Goal: Information Seeking & Learning: Find contact information

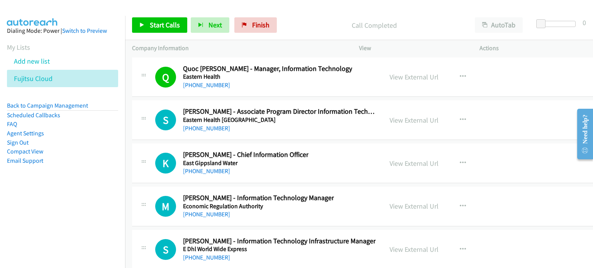
scroll to position [14284, 0]
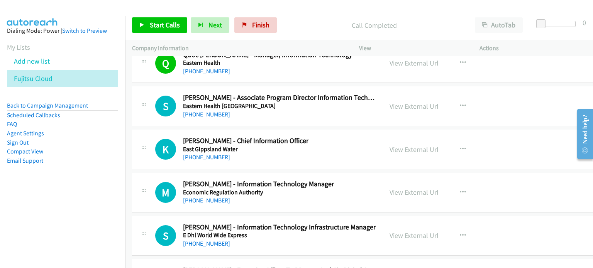
click at [218, 197] on link "[PHONE_NUMBER]" at bounding box center [206, 200] width 47 height 7
drag, startPoint x: 491, startPoint y: 164, endPoint x: 472, endPoint y: 166, distance: 18.7
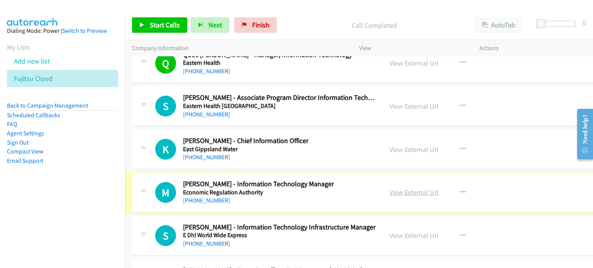
click at [390, 188] on link "View External Url" at bounding box center [414, 192] width 49 height 9
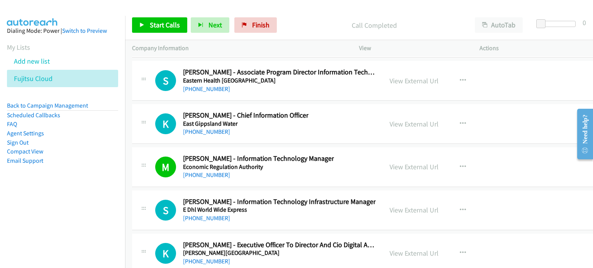
scroll to position [14323, 0]
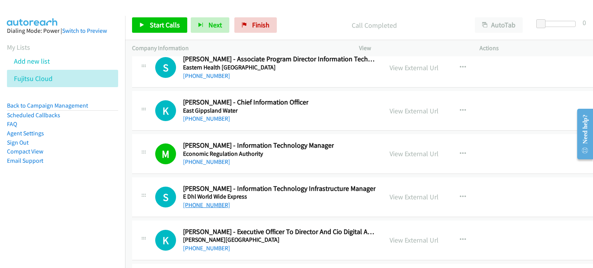
click at [200, 202] on link "[PHONE_NUMBER]" at bounding box center [206, 205] width 47 height 7
drag, startPoint x: 495, startPoint y: 167, endPoint x: 414, endPoint y: 167, distance: 80.7
click at [495, 185] on div "View External Url View External Url Schedule/Manage Callback Start Calls Here R…" at bounding box center [449, 197] width 132 height 25
click at [406, 193] on link "View External Url" at bounding box center [414, 197] width 49 height 9
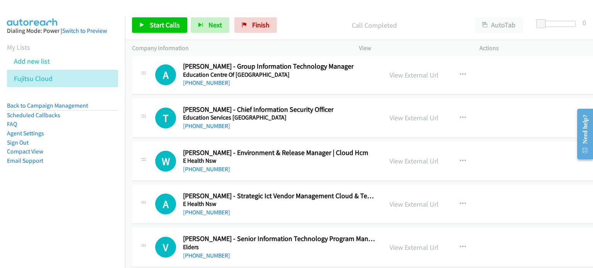
scroll to position [14631, 0]
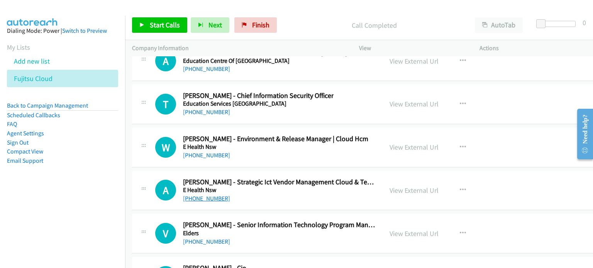
click at [205, 195] on link "[PHONE_NUMBER]" at bounding box center [206, 198] width 47 height 7
drag, startPoint x: 551, startPoint y: 164, endPoint x: 546, endPoint y: 164, distance: 4.6
click at [551, 171] on div "A Callback Scheduled [PERSON_NAME] - Strategic Ict Vendor Management Cloud & Te…" at bounding box center [368, 191] width 473 height 40
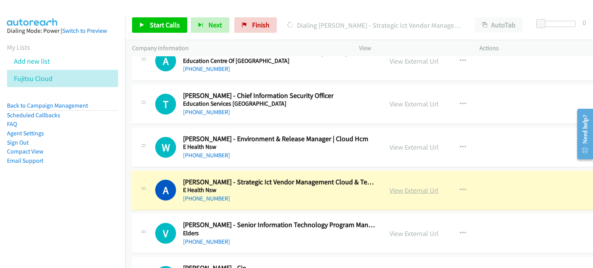
click at [391, 186] on link "View External Url" at bounding box center [414, 190] width 49 height 9
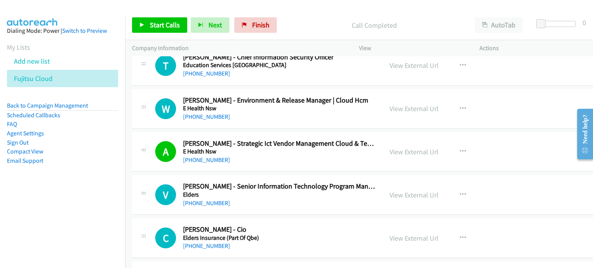
scroll to position [14709, 0]
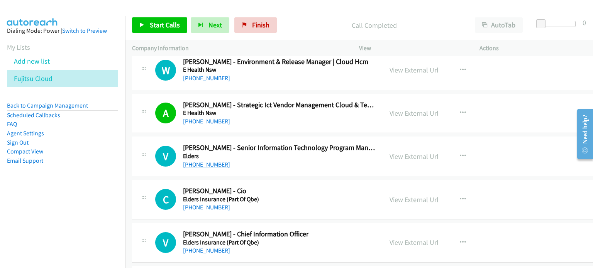
click at [215, 161] on link "[PHONE_NUMBER]" at bounding box center [206, 164] width 47 height 7
click at [509, 137] on div "V Callback Scheduled [PERSON_NAME] - Senior Information Technology Program Mana…" at bounding box center [368, 157] width 473 height 40
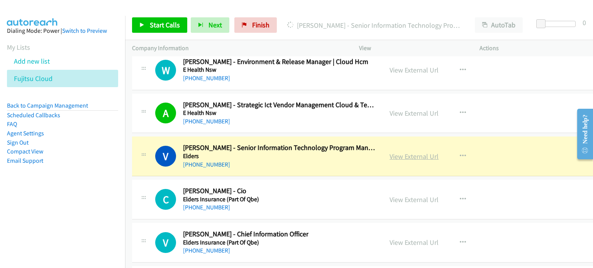
click at [398, 152] on link "View External Url" at bounding box center [414, 156] width 49 height 9
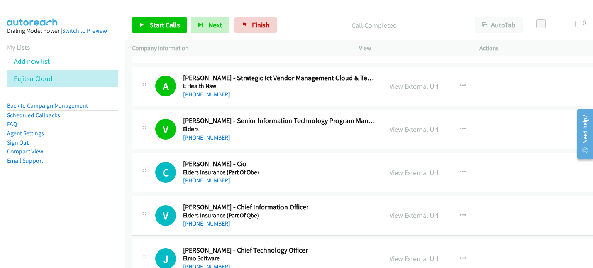
scroll to position [14747, 0]
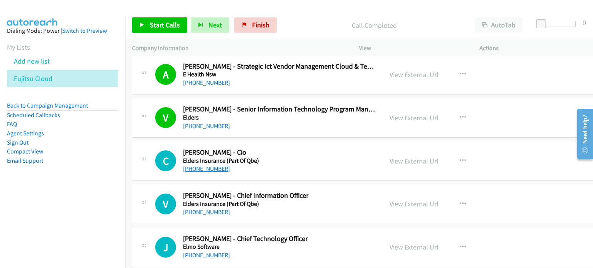
click at [215, 165] on link "[PHONE_NUMBER]" at bounding box center [206, 168] width 47 height 7
drag, startPoint x: 502, startPoint y: 132, endPoint x: 422, endPoint y: 141, distance: 81.1
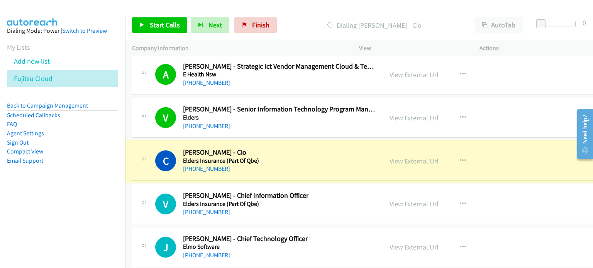
click at [396, 157] on link "View External Url" at bounding box center [414, 161] width 49 height 9
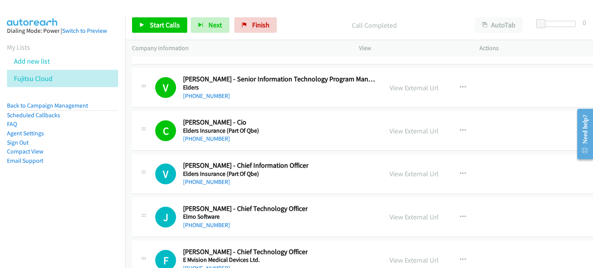
scroll to position [14786, 0]
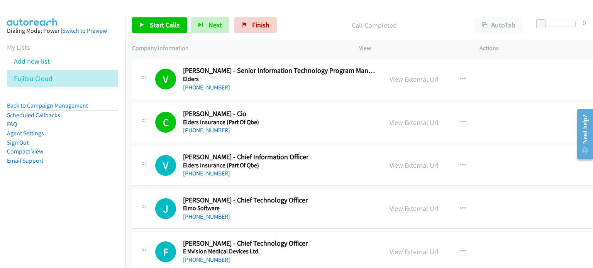
click at [202, 170] on link "[PHONE_NUMBER]" at bounding box center [206, 173] width 47 height 7
drag, startPoint x: 486, startPoint y: 134, endPoint x: 427, endPoint y: 145, distance: 60.2
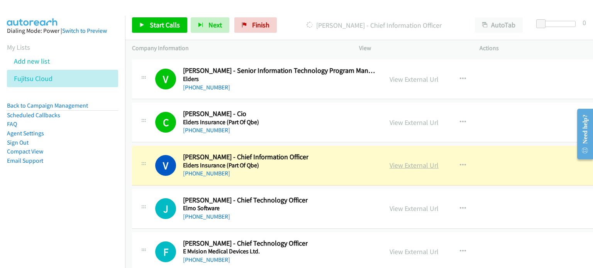
click at [390, 161] on link "View External Url" at bounding box center [414, 165] width 49 height 9
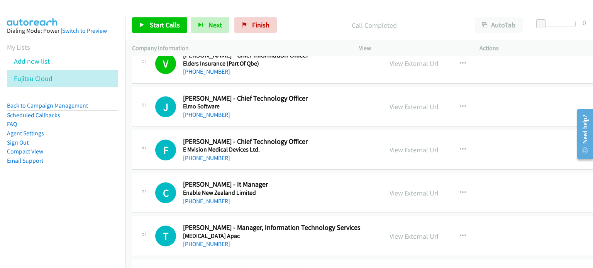
scroll to position [14902, 0]
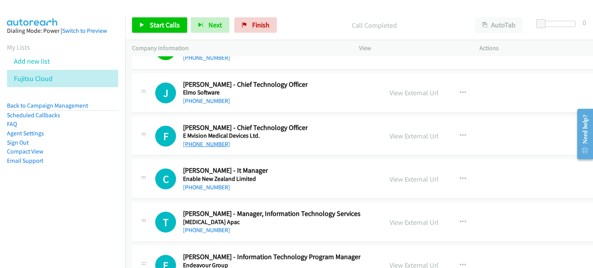
click at [208, 141] on link "[PHONE_NUMBER]" at bounding box center [206, 144] width 47 height 7
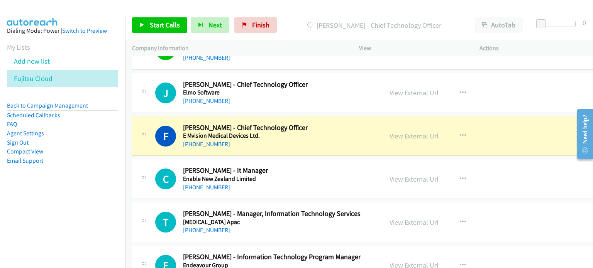
click at [513, 117] on div "F Callback Scheduled [PERSON_NAME] - Chief Technology Officer E Mvision Medical…" at bounding box center [368, 137] width 473 height 40
click at [394, 132] on link "View External Url" at bounding box center [414, 136] width 49 height 9
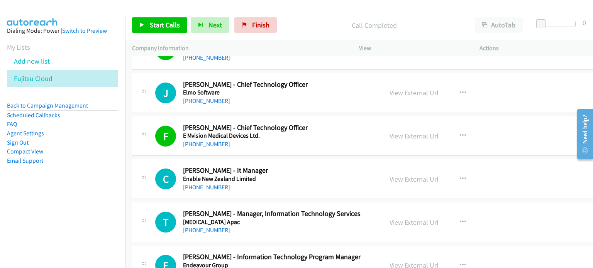
scroll to position [14940, 0]
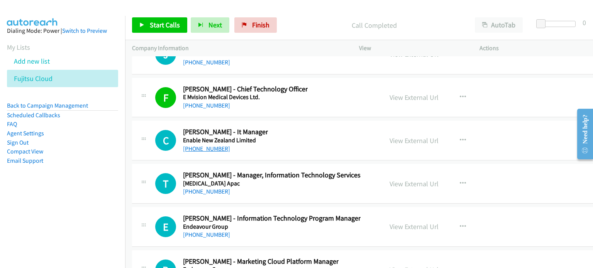
click at [205, 145] on link "[PHONE_NUMBER]" at bounding box center [206, 148] width 47 height 7
drag, startPoint x: 517, startPoint y: 127, endPoint x: 439, endPoint y: 118, distance: 78.1
click at [517, 127] on div "C Callback Scheduled [PERSON_NAME] - It Manager Enable New Zealand Limited [GEO…" at bounding box center [368, 141] width 473 height 40
click at [403, 136] on link "View External Url" at bounding box center [414, 140] width 49 height 9
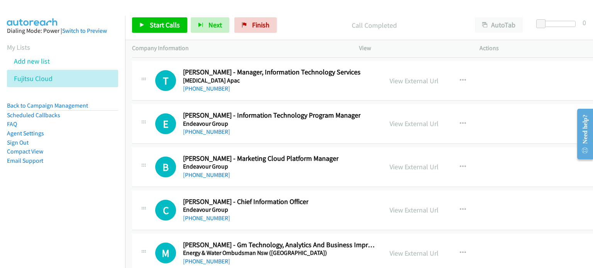
scroll to position [15056, 0]
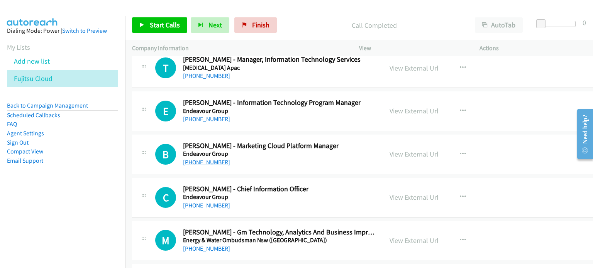
click at [206, 159] on link "[PHONE_NUMBER]" at bounding box center [206, 162] width 47 height 7
drag, startPoint x: 505, startPoint y: 133, endPoint x: 473, endPoint y: 127, distance: 32.5
click at [505, 135] on div "B Callback Scheduled [PERSON_NAME] - Marketing Cloud Platform Manager Endeavour…" at bounding box center [368, 155] width 473 height 40
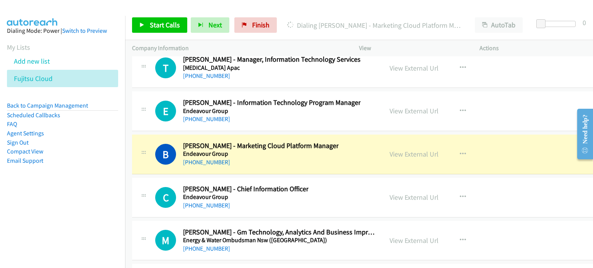
click at [404, 149] on div "View External Url" at bounding box center [414, 154] width 49 height 10
click at [404, 150] on link "View External Url" at bounding box center [414, 154] width 49 height 9
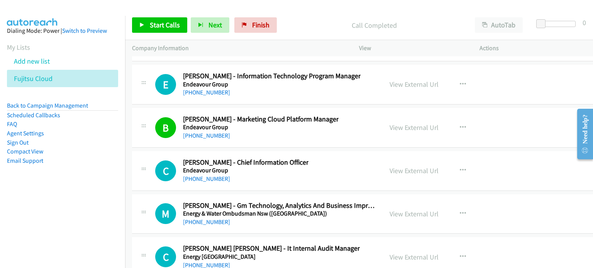
scroll to position [15095, 0]
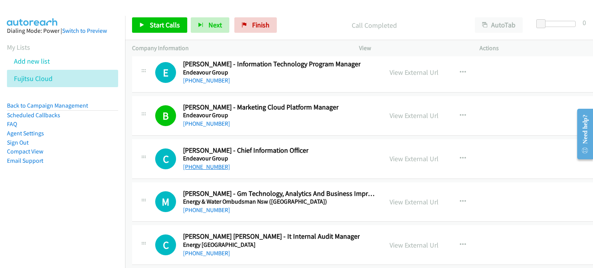
click at [210, 163] on link "[PHONE_NUMBER]" at bounding box center [206, 166] width 47 height 7
drag, startPoint x: 487, startPoint y: 131, endPoint x: 483, endPoint y: 132, distance: 4.9
click at [487, 146] on div "View External Url View External Url Schedule/Manage Callback Start Calls Here R…" at bounding box center [449, 158] width 132 height 25
click at [402, 154] on link "View External Url" at bounding box center [414, 158] width 49 height 9
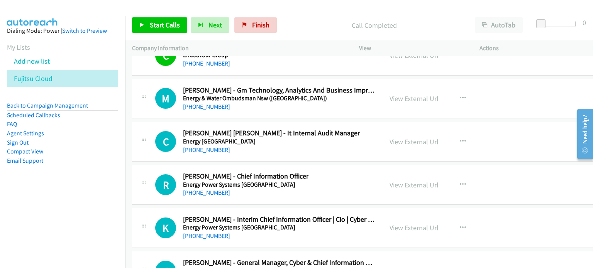
scroll to position [15211, 0]
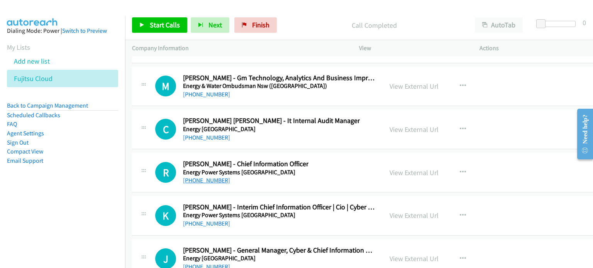
click at [213, 177] on link "[PHONE_NUMBER]" at bounding box center [206, 180] width 47 height 7
drag, startPoint x: 514, startPoint y: 151, endPoint x: 412, endPoint y: 139, distance: 103.3
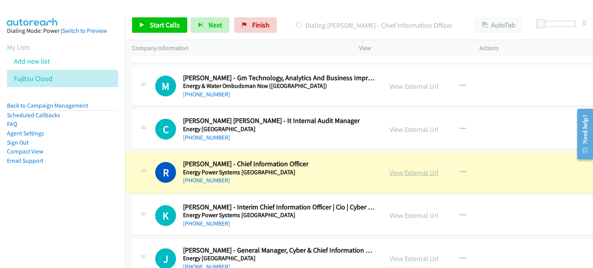
click at [390, 168] on link "View External Url" at bounding box center [414, 172] width 49 height 9
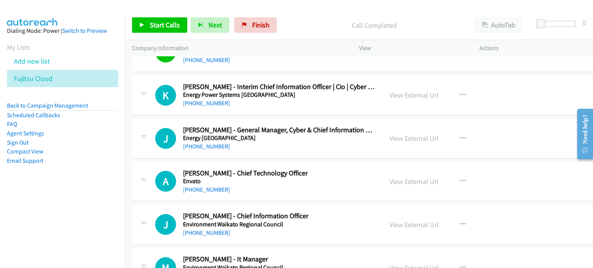
scroll to position [15288, 0]
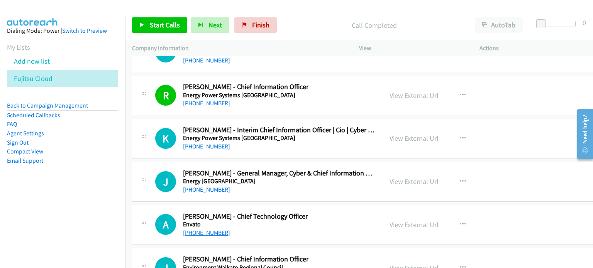
click at [207, 229] on link "[PHONE_NUMBER]" at bounding box center [206, 232] width 47 height 7
drag, startPoint x: 504, startPoint y: 202, endPoint x: 486, endPoint y: 202, distance: 17.4
click at [504, 205] on div "A Callback Scheduled [PERSON_NAME] - Chief Technology Officer [PERSON_NAME] [GE…" at bounding box center [368, 225] width 473 height 40
click at [418, 220] on link "View External Url" at bounding box center [414, 224] width 49 height 9
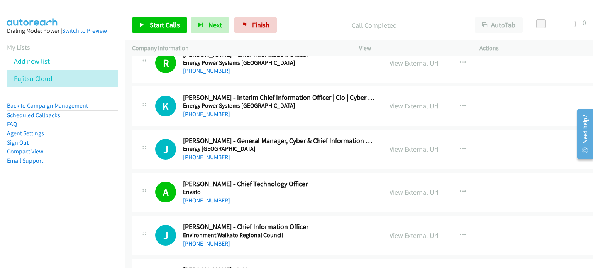
scroll to position [15365, 0]
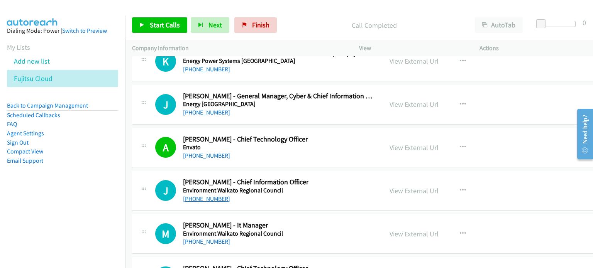
drag, startPoint x: 219, startPoint y: 169, endPoint x: 212, endPoint y: 171, distance: 7.9
click at [212, 195] on link "[PHONE_NUMBER]" at bounding box center [206, 198] width 47 height 7
drag, startPoint x: 496, startPoint y: 156, endPoint x: 462, endPoint y: 159, distance: 34.1
click at [496, 178] on div "View External Url View External Url Schedule/Manage Callback Start Calls Here R…" at bounding box center [449, 190] width 132 height 25
click at [412, 186] on link "View External Url" at bounding box center [414, 190] width 49 height 9
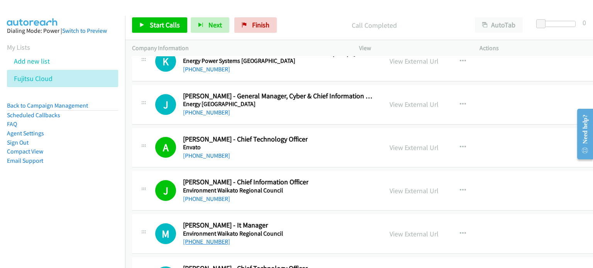
click at [199, 238] on link "[PHONE_NUMBER]" at bounding box center [206, 241] width 47 height 7
click at [498, 214] on div "M Callback Scheduled [PERSON_NAME] - It Manager Environment Waikato Regional Co…" at bounding box center [368, 234] width 473 height 40
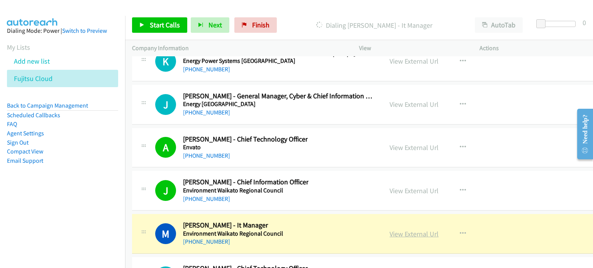
click at [396, 230] on link "View External Url" at bounding box center [414, 234] width 49 height 9
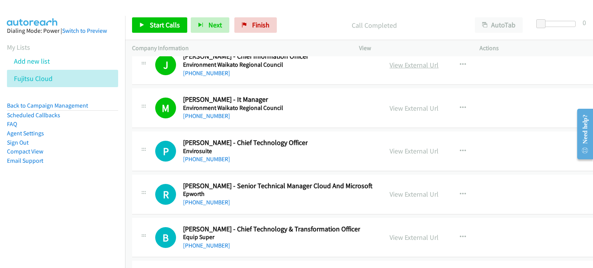
scroll to position [15519, 0]
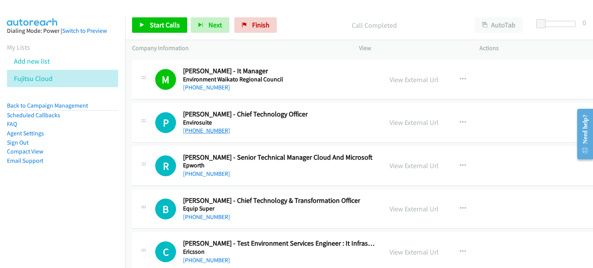
click at [199, 127] on link "[PHONE_NUMBER]" at bounding box center [206, 130] width 47 height 7
drag, startPoint x: 500, startPoint y: 101, endPoint x: 431, endPoint y: 92, distance: 69.6
click at [500, 103] on div "P Callback Scheduled [PERSON_NAME] - Chief Technology Officer Envirosuite [GEOG…" at bounding box center [368, 123] width 473 height 40
click at [402, 118] on link "View External Url" at bounding box center [414, 122] width 49 height 9
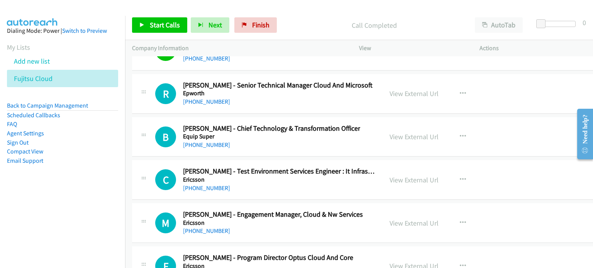
scroll to position [15597, 0]
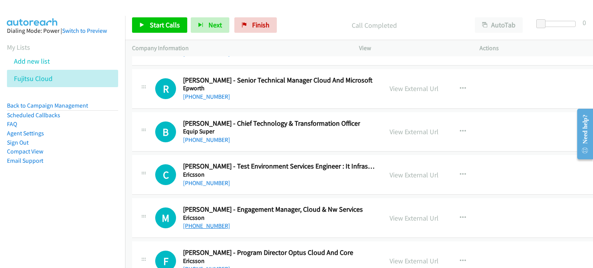
click at [205, 222] on link "[PHONE_NUMBER]" at bounding box center [206, 225] width 47 height 7
click at [499, 198] on div "M Callback Scheduled [PERSON_NAME] - Engagement Manager, Cloud & Nw Services Er…" at bounding box center [368, 218] width 473 height 40
click at [391, 214] on link "View External Url" at bounding box center [414, 218] width 49 height 9
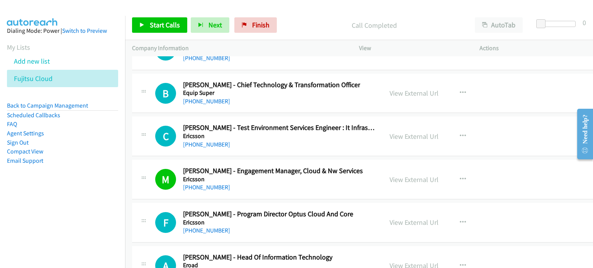
scroll to position [15674, 0]
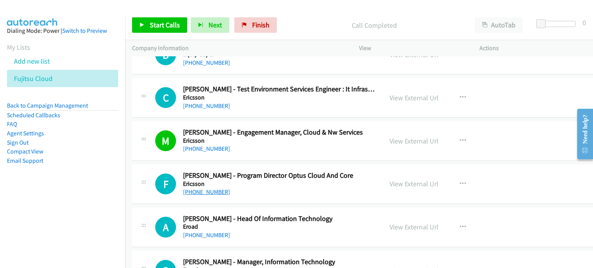
click at [206, 188] on link "[PHONE_NUMBER]" at bounding box center [206, 191] width 47 height 7
click at [522, 166] on div "F Callback Scheduled [PERSON_NAME] - Program Director Optus Cloud And Core Eric…" at bounding box center [368, 184] width 473 height 40
click at [400, 180] on link "View External Url" at bounding box center [414, 184] width 49 height 9
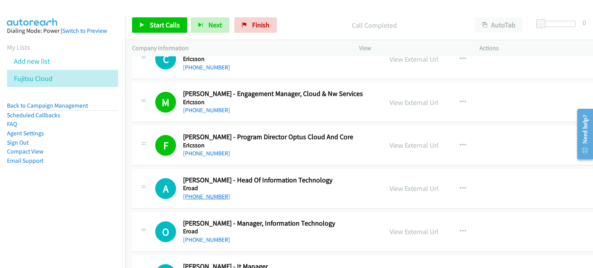
click at [201, 193] on link "[PHONE_NUMBER]" at bounding box center [206, 196] width 47 height 7
drag, startPoint x: 490, startPoint y: 151, endPoint x: 425, endPoint y: 159, distance: 65.4
click at [490, 176] on div "View External Url View External Url Schedule/Manage Callback Start Calls Here R…" at bounding box center [449, 188] width 132 height 25
drag, startPoint x: 413, startPoint y: 161, endPoint x: 431, endPoint y: 124, distance: 42.0
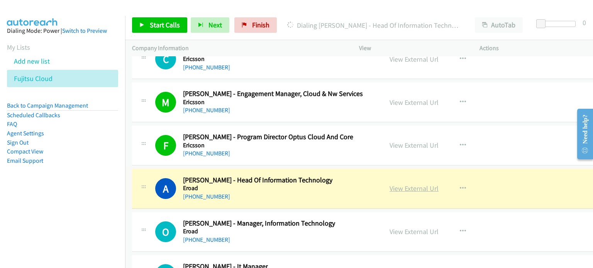
click at [413, 184] on link "View External Url" at bounding box center [414, 188] width 49 height 9
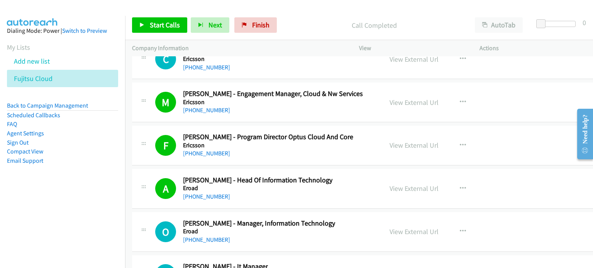
scroll to position [15751, 0]
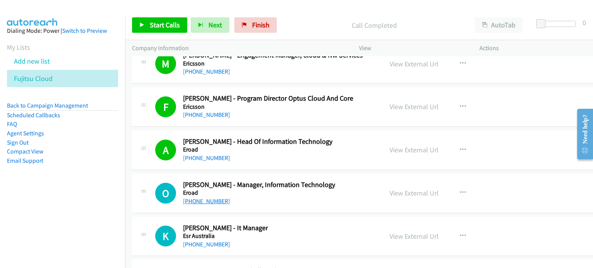
click at [221, 198] on link "[PHONE_NUMBER]" at bounding box center [206, 201] width 47 height 7
drag, startPoint x: 533, startPoint y: 162, endPoint x: 417, endPoint y: 158, distance: 115.9
click at [533, 174] on div "O Callback Scheduled [PERSON_NAME] - Manager, Information Technology Eroad [GEO…" at bounding box center [368, 194] width 473 height 40
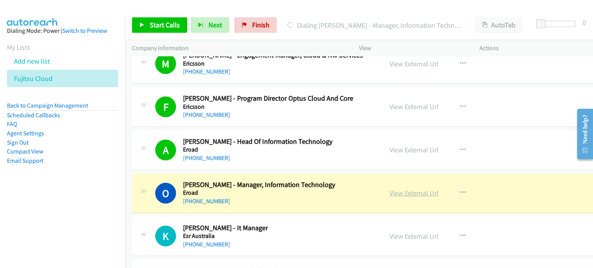
click at [407, 189] on link "View External Url" at bounding box center [414, 193] width 49 height 9
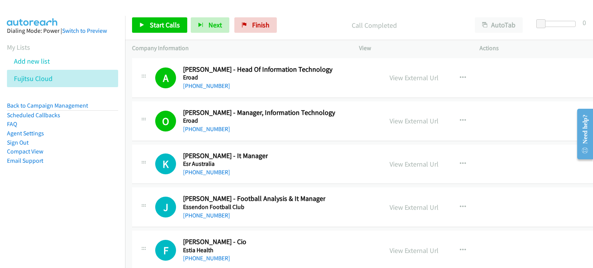
scroll to position [15828, 0]
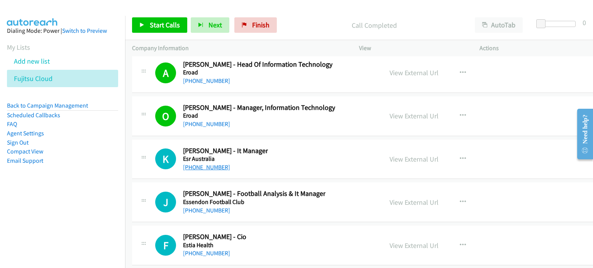
click at [216, 164] on link "[PHONE_NUMBER]" at bounding box center [206, 167] width 47 height 7
drag, startPoint x: 528, startPoint y: 129, endPoint x: 462, endPoint y: 128, distance: 66.0
click at [528, 140] on div "K Callback Scheduled [PERSON_NAME] - It Manager Esr [GEOGRAPHIC_DATA] [GEOGRAPH…" at bounding box center [368, 160] width 473 height 40
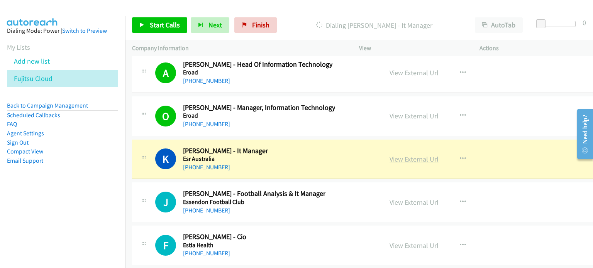
click at [398, 155] on link "View External Url" at bounding box center [414, 159] width 49 height 9
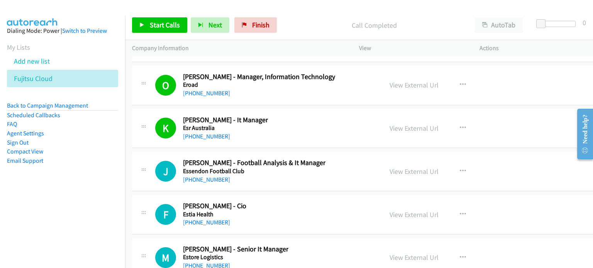
scroll to position [15905, 0]
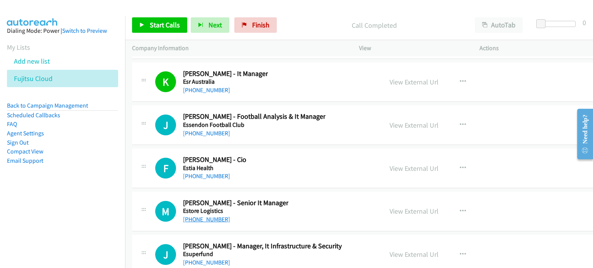
click at [209, 216] on link "[PHONE_NUMBER]" at bounding box center [206, 219] width 47 height 7
drag, startPoint x: 509, startPoint y: 193, endPoint x: 496, endPoint y: 191, distance: 12.4
click at [509, 193] on div "M Callback Scheduled [PERSON_NAME] - Senior It Manager Estore Logistics [GEOGRA…" at bounding box center [368, 212] width 473 height 40
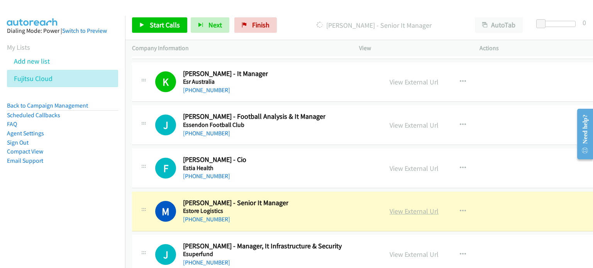
click at [390, 207] on link "View External Url" at bounding box center [414, 211] width 49 height 9
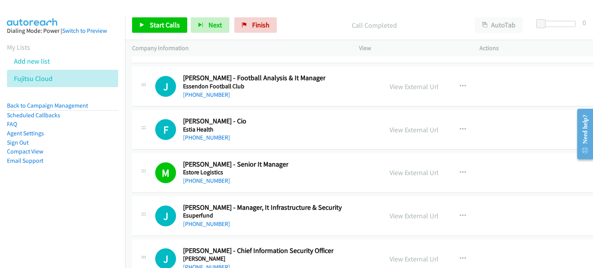
scroll to position [15983, 0]
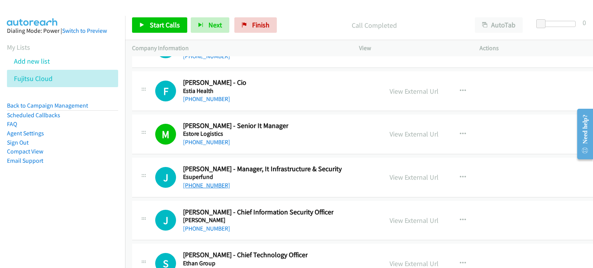
click at [188, 182] on link "[PHONE_NUMBER]" at bounding box center [206, 185] width 47 height 7
click at [463, 165] on div "View External Url View External Url Schedule/Manage Callback Start Calls Here R…" at bounding box center [449, 177] width 132 height 25
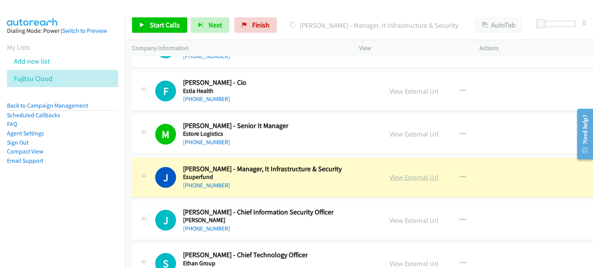
click at [396, 173] on link "View External Url" at bounding box center [414, 177] width 49 height 9
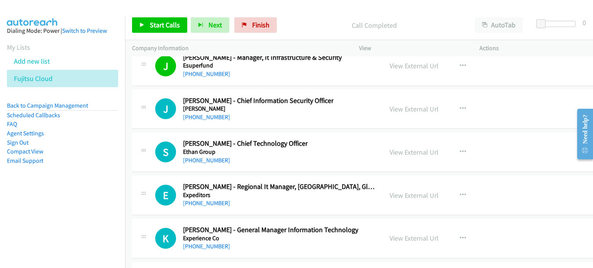
scroll to position [16098, 0]
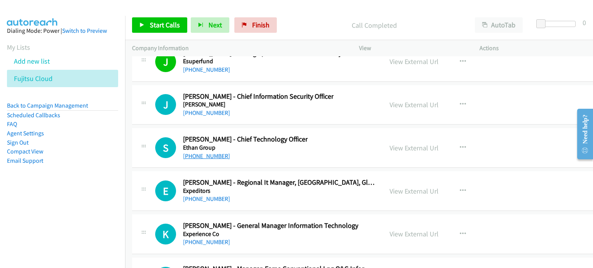
click at [202, 152] on link "[PHONE_NUMBER]" at bounding box center [206, 155] width 47 height 7
drag, startPoint x: 528, startPoint y: 125, endPoint x: 401, endPoint y: 130, distance: 127.1
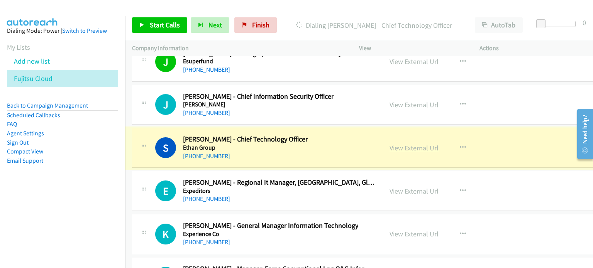
click at [395, 144] on link "View External Url" at bounding box center [414, 148] width 49 height 9
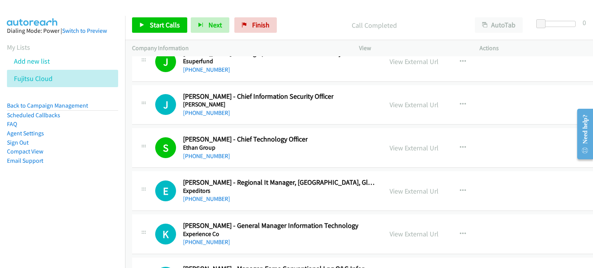
scroll to position [16137, 0]
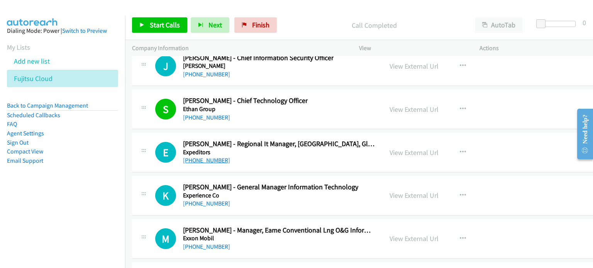
click at [204, 157] on link "[PHONE_NUMBER]" at bounding box center [206, 160] width 47 height 7
drag, startPoint x: 476, startPoint y: 112, endPoint x: 448, endPoint y: 119, distance: 28.5
click at [476, 140] on div "View External Url View External Url Schedule/Manage Callback Start Calls Here R…" at bounding box center [449, 152] width 132 height 25
click at [414, 148] on link "View External Url" at bounding box center [414, 152] width 49 height 9
click at [212, 200] on link "[PHONE_NUMBER]" at bounding box center [206, 203] width 47 height 7
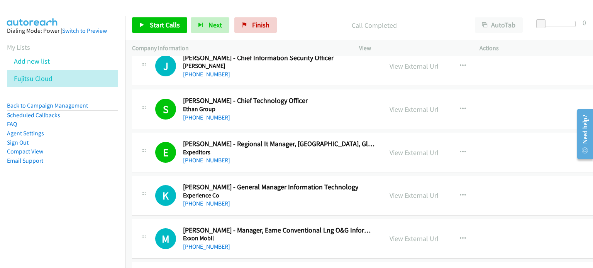
click at [523, 176] on div "K Callback Scheduled [PERSON_NAME] - General Manager Information Technology Exp…" at bounding box center [368, 196] width 473 height 40
click at [390, 191] on link "View External Url" at bounding box center [414, 195] width 49 height 9
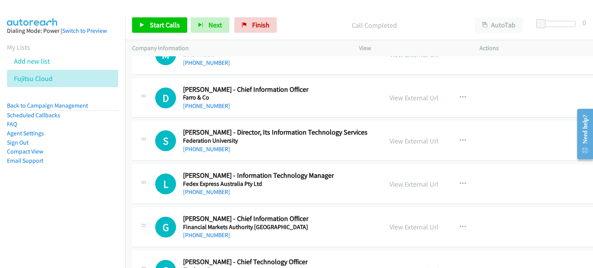
scroll to position [16330, 0]
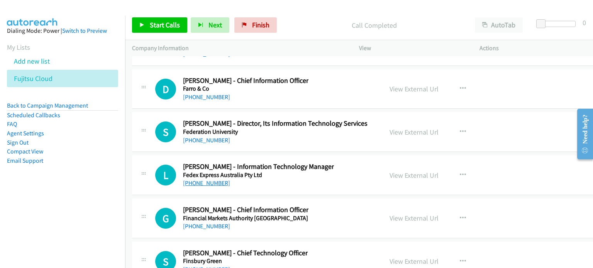
click at [204, 180] on link "[PHONE_NUMBER]" at bounding box center [206, 183] width 47 height 7
drag, startPoint x: 527, startPoint y: 146, endPoint x: 379, endPoint y: 137, distance: 147.7
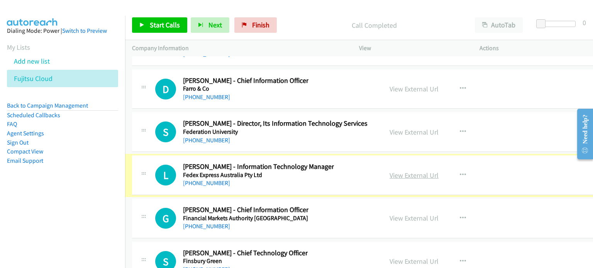
click at [390, 171] on link "View External Url" at bounding box center [414, 175] width 49 height 9
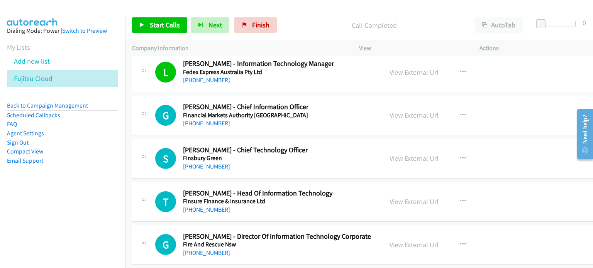
scroll to position [16446, 0]
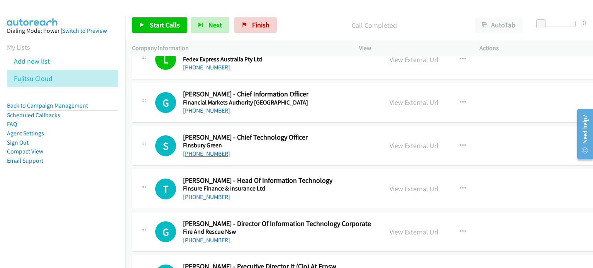
click at [215, 150] on link "[PHONE_NUMBER]" at bounding box center [206, 153] width 47 height 7
drag, startPoint x: 496, startPoint y: 108, endPoint x: 493, endPoint y: 108, distance: 3.9
click at [496, 126] on div "S Callback Scheduled [PERSON_NAME] - Chief Technology Officer [GEOGRAPHIC_DATA]…" at bounding box center [368, 146] width 473 height 40
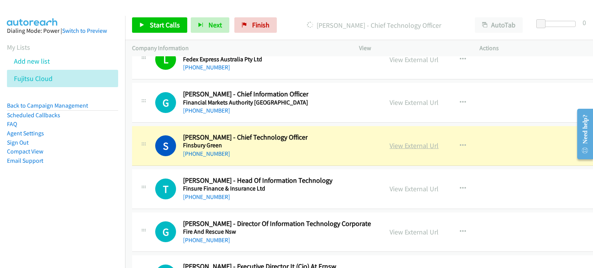
click at [409, 141] on link "View External Url" at bounding box center [414, 145] width 49 height 9
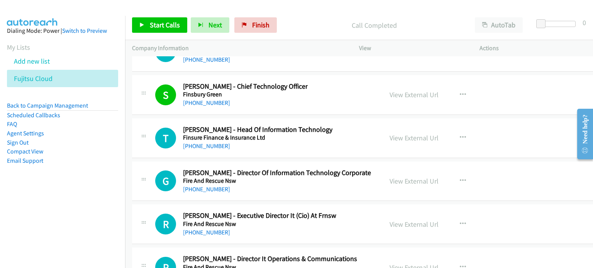
scroll to position [16485, 0]
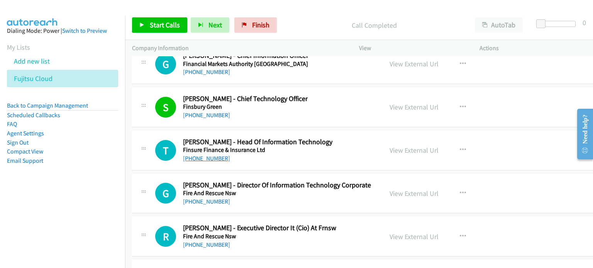
click at [213, 155] on link "[PHONE_NUMBER]" at bounding box center [206, 158] width 47 height 7
click at [488, 138] on div "View External Url View External Url Schedule/Manage Callback Start Calls Here R…" at bounding box center [449, 150] width 132 height 25
click at [409, 146] on link "View External Url" at bounding box center [414, 150] width 49 height 9
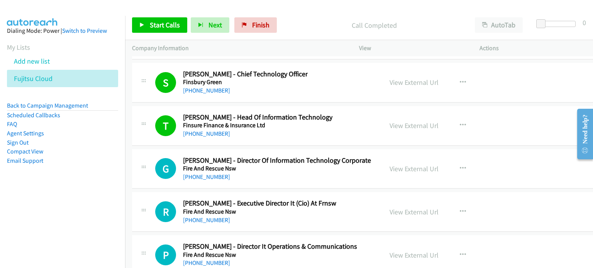
scroll to position [16523, 0]
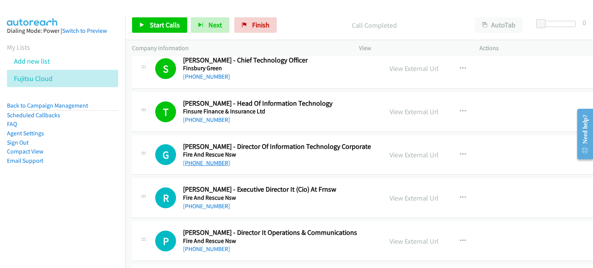
click at [211, 159] on link "[PHONE_NUMBER]" at bounding box center [206, 162] width 47 height 7
click at [511, 136] on div "G Callback Scheduled [PERSON_NAME] - Director Of Information Technology Corpora…" at bounding box center [368, 156] width 473 height 40
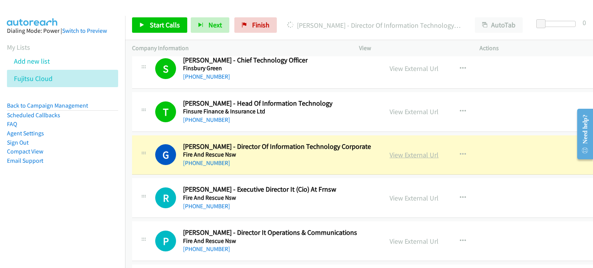
click at [395, 151] on link "View External Url" at bounding box center [414, 155] width 49 height 9
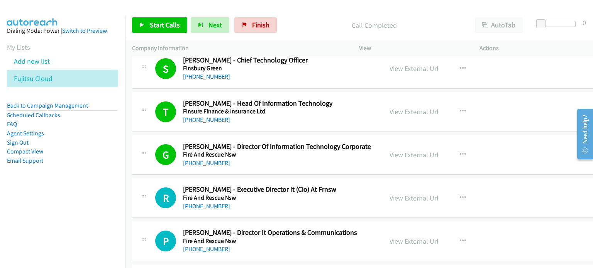
click at [202, 182] on div "R Callback Scheduled [PERSON_NAME] - Executive Director It (Cio) At Frnsw Fire …" at bounding box center [368, 198] width 473 height 40
click at [202, 203] on link "[PHONE_NUMBER]" at bounding box center [206, 206] width 47 height 7
drag, startPoint x: 519, startPoint y: 171, endPoint x: 418, endPoint y: 171, distance: 100.8
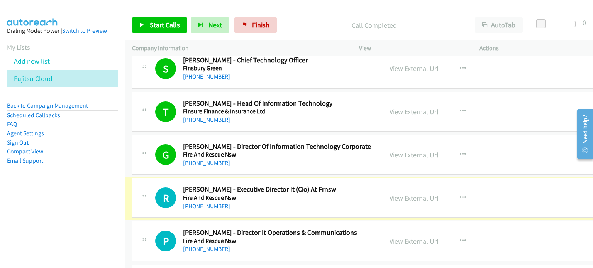
click at [401, 194] on link "View External Url" at bounding box center [414, 198] width 49 height 9
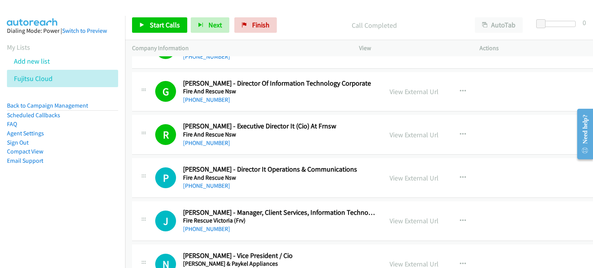
scroll to position [16600, 0]
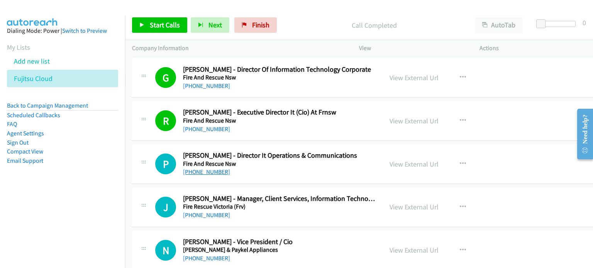
click at [216, 168] on link "[PHONE_NUMBER]" at bounding box center [206, 171] width 47 height 7
drag, startPoint x: 491, startPoint y: 120, endPoint x: 396, endPoint y: 132, distance: 95.7
click at [491, 144] on div "P Callback Scheduled [PERSON_NAME] - Director It Operations & Communications Fi…" at bounding box center [368, 164] width 473 height 40
click at [390, 160] on link "View External Url" at bounding box center [414, 164] width 49 height 9
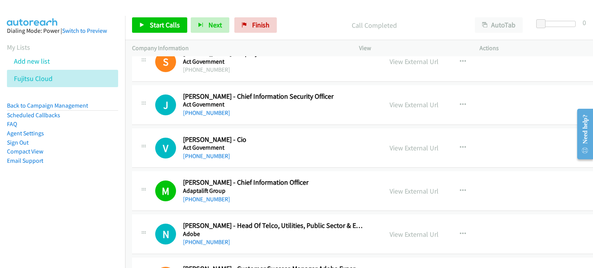
scroll to position [425, 0]
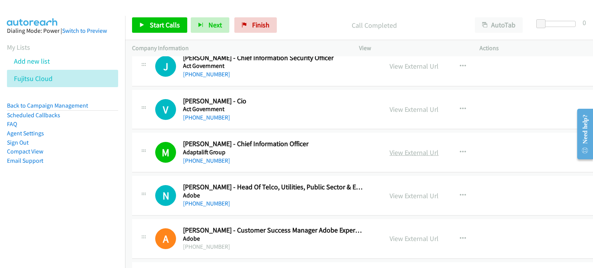
click at [400, 149] on link "View External Url" at bounding box center [414, 152] width 49 height 9
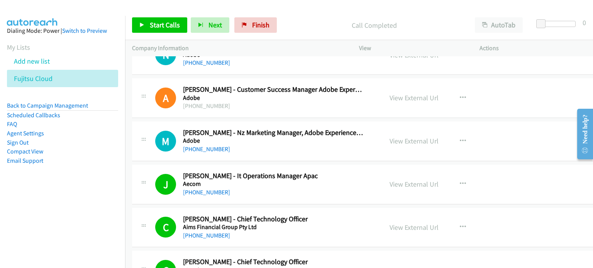
scroll to position [579, 0]
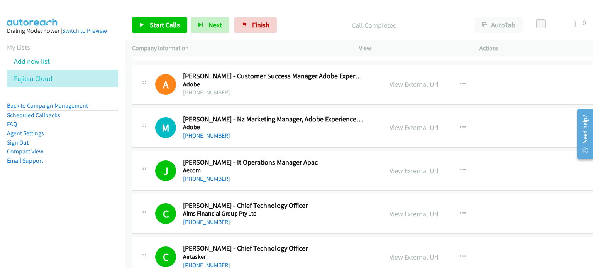
click at [420, 169] on link "View External Url" at bounding box center [414, 170] width 49 height 9
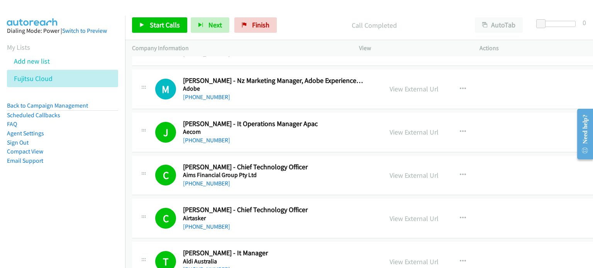
scroll to position [656, 0]
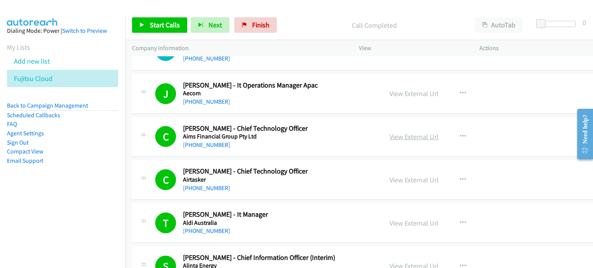
click at [398, 139] on link "View External Url" at bounding box center [414, 136] width 49 height 9
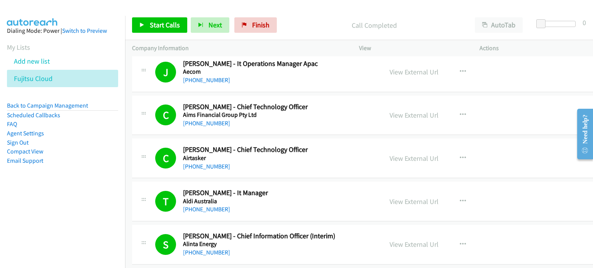
scroll to position [695, 0]
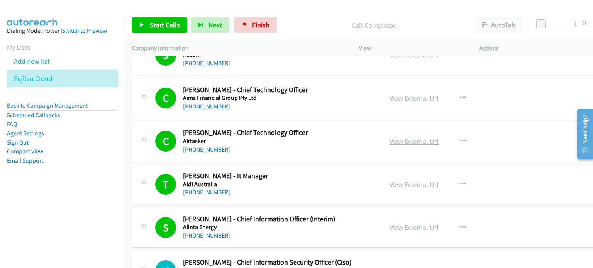
click at [397, 138] on link "View External Url" at bounding box center [414, 141] width 49 height 9
click at [214, 191] on link "[PHONE_NUMBER]" at bounding box center [206, 192] width 47 height 7
click at [420, 183] on link "View External Url" at bounding box center [414, 184] width 49 height 9
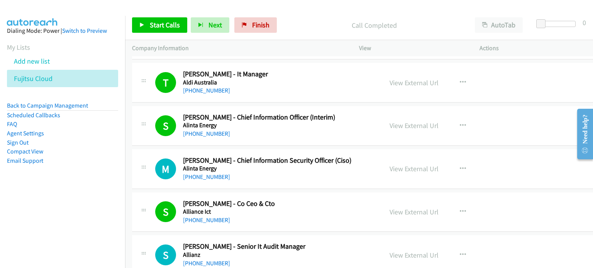
scroll to position [811, 0]
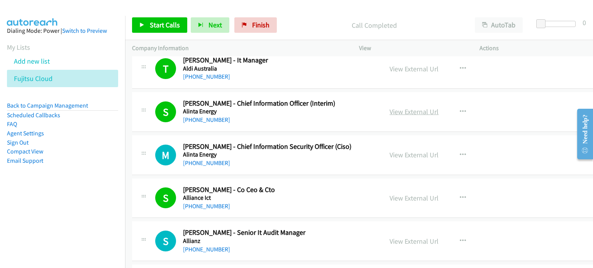
click at [404, 112] on link "View External Url" at bounding box center [414, 111] width 49 height 9
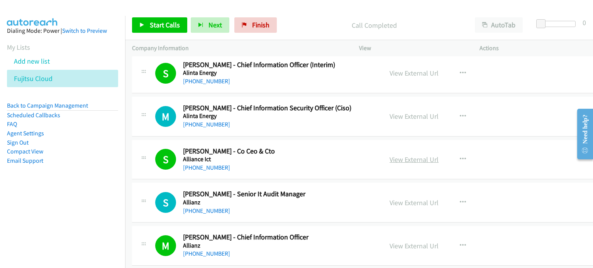
click at [401, 155] on link "View External Url" at bounding box center [414, 159] width 49 height 9
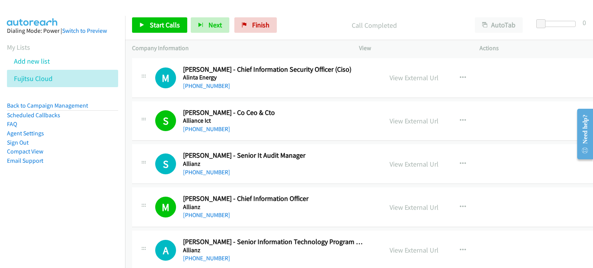
scroll to position [965, 0]
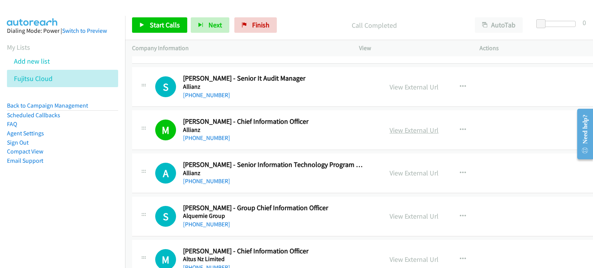
click at [396, 130] on link "View External Url" at bounding box center [414, 130] width 49 height 9
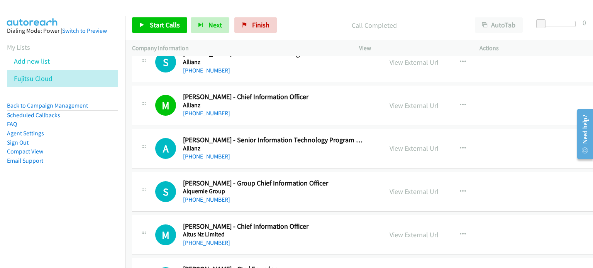
scroll to position [1004, 0]
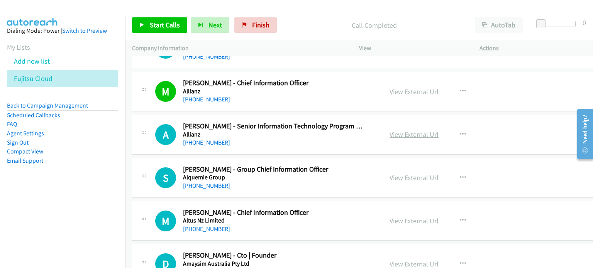
click at [392, 136] on link "View External Url" at bounding box center [414, 134] width 49 height 9
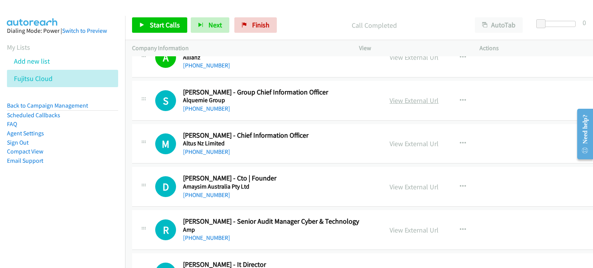
click at [401, 98] on link "View External Url" at bounding box center [414, 100] width 49 height 9
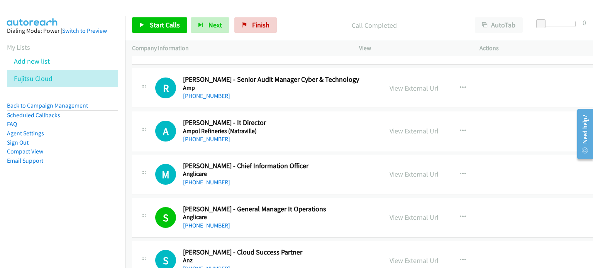
scroll to position [1235, 0]
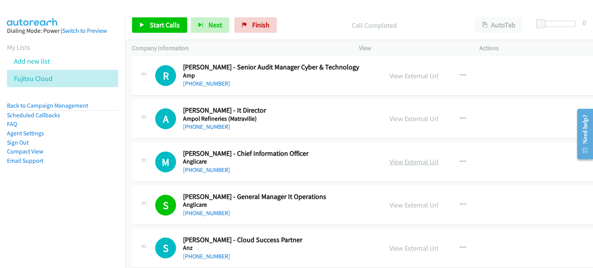
click at [394, 163] on link "View External Url" at bounding box center [414, 162] width 49 height 9
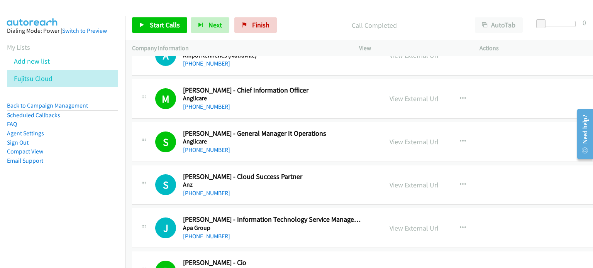
scroll to position [1313, 0]
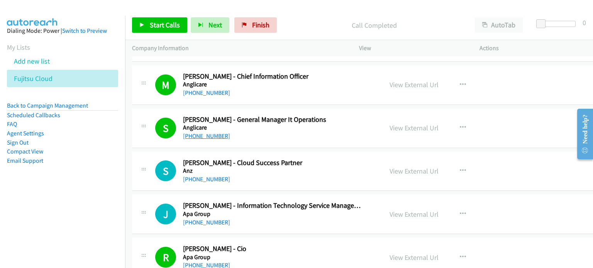
click at [216, 133] on link "[PHONE_NUMBER]" at bounding box center [206, 135] width 47 height 7
drag, startPoint x: 539, startPoint y: 131, endPoint x: 511, endPoint y: 131, distance: 27.8
click at [539, 131] on div "S Callback Scheduled [PERSON_NAME] - General Manager It Operations Anglicare [G…" at bounding box center [368, 128] width 473 height 40
click at [516, 123] on div "S Callback Scheduled [PERSON_NAME] - General Manager It Operations Anglicare [G…" at bounding box center [368, 128] width 473 height 40
drag, startPoint x: 417, startPoint y: 123, endPoint x: 429, endPoint y: 69, distance: 55.4
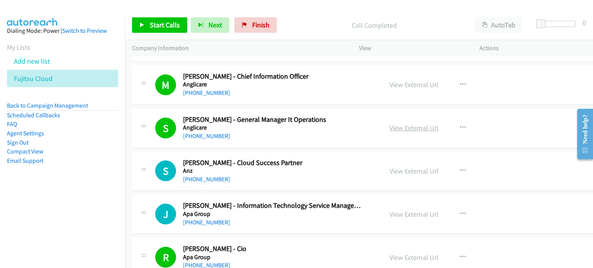
click at [405, 128] on link "View External Url" at bounding box center [414, 128] width 49 height 9
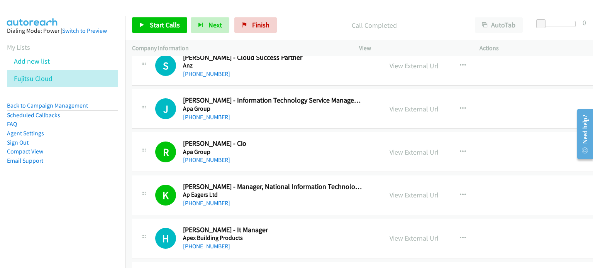
scroll to position [1428, 0]
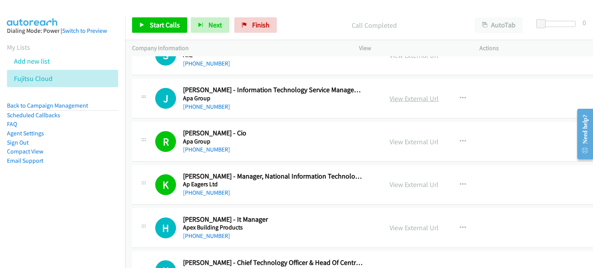
click at [398, 97] on link "View External Url" at bounding box center [414, 98] width 49 height 9
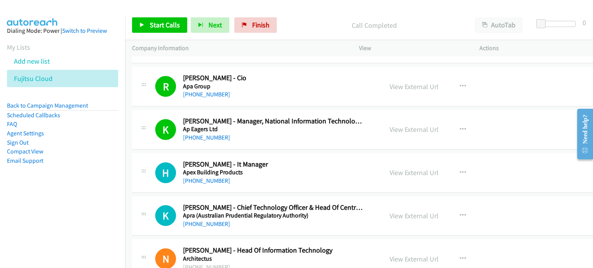
scroll to position [1506, 0]
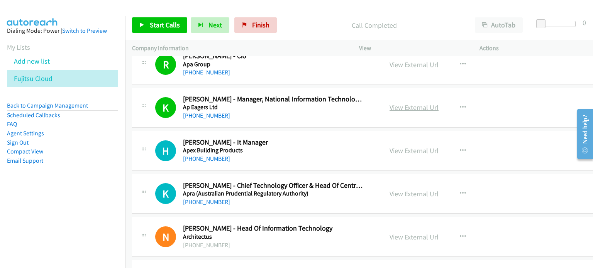
click at [390, 103] on link "View External Url" at bounding box center [414, 107] width 49 height 9
click at [394, 146] on link "View External Url" at bounding box center [414, 150] width 49 height 9
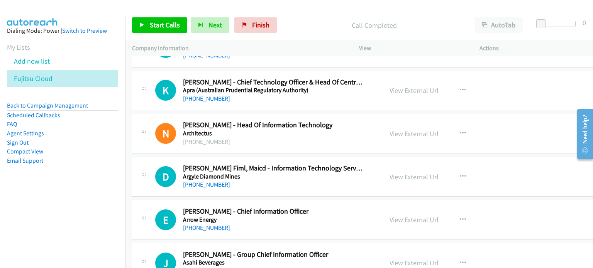
scroll to position [1621, 0]
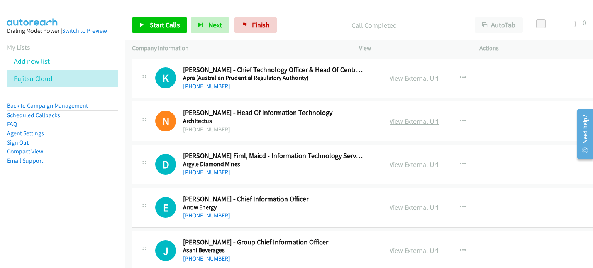
click at [393, 117] on link "View External Url" at bounding box center [414, 121] width 49 height 9
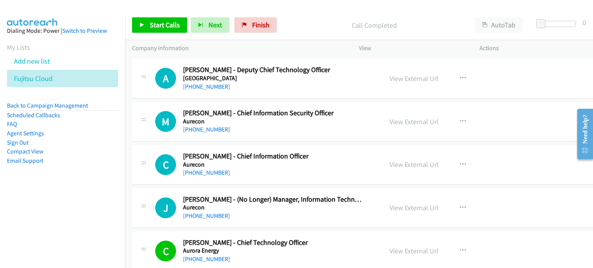
scroll to position [2394, 0]
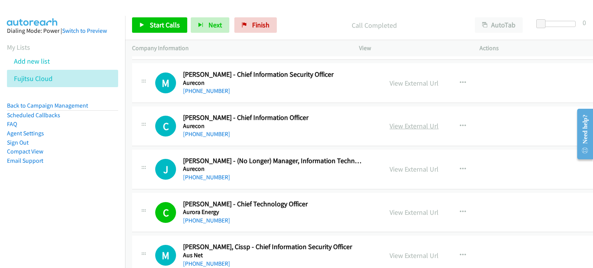
click at [390, 122] on link "View External Url" at bounding box center [414, 126] width 49 height 9
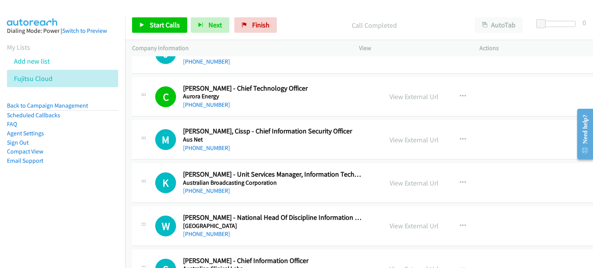
scroll to position [2548, 0]
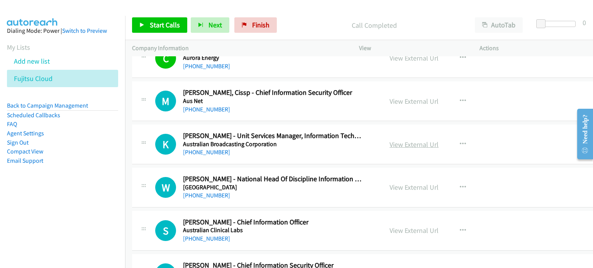
click at [392, 142] on link "View External Url" at bounding box center [414, 144] width 49 height 9
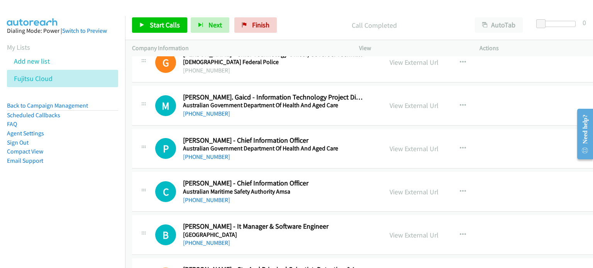
scroll to position [2973, 0]
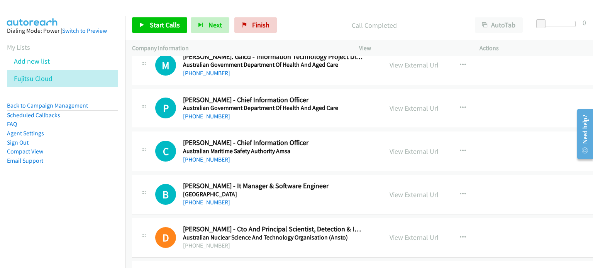
click at [217, 199] on link "[PHONE_NUMBER]" at bounding box center [206, 202] width 47 height 7
drag, startPoint x: 501, startPoint y: 190, endPoint x: 483, endPoint y: 190, distance: 18.1
click at [501, 190] on div "B Callback Scheduled [PERSON_NAME] - It Manager & Software Engineer [GEOGRAPHIC…" at bounding box center [368, 195] width 473 height 40
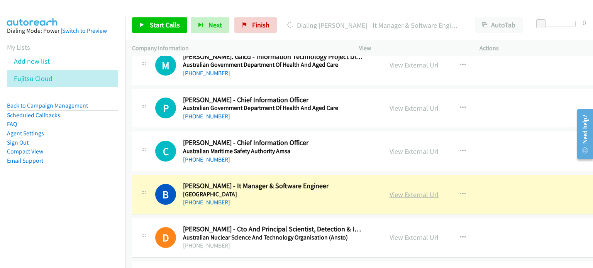
click at [405, 190] on link "View External Url" at bounding box center [414, 194] width 49 height 9
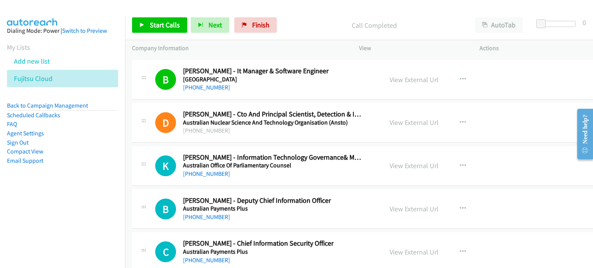
scroll to position [3088, 0]
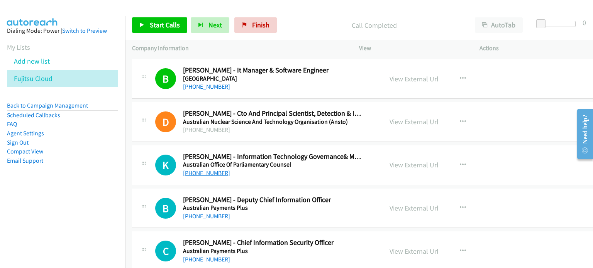
click at [203, 169] on link "[PHONE_NUMBER]" at bounding box center [206, 172] width 47 height 7
click at [491, 156] on div "View External Url View External Url Schedule/Manage Callback Start Calls Here R…" at bounding box center [449, 164] width 132 height 25
click at [417, 162] on link "View External Url" at bounding box center [414, 165] width 49 height 9
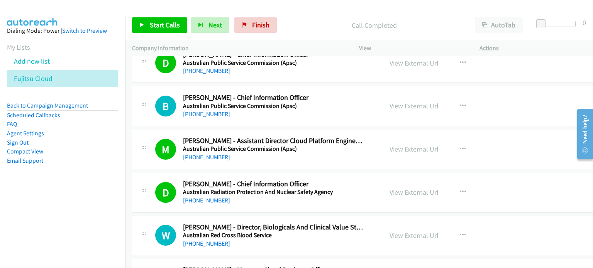
scroll to position [3436, 0]
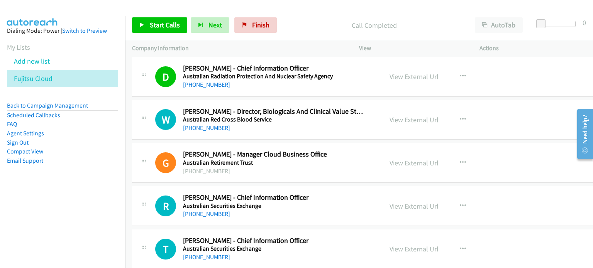
click at [403, 159] on link "View External Url" at bounding box center [414, 163] width 49 height 9
